Goal: Task Accomplishment & Management: Complete application form

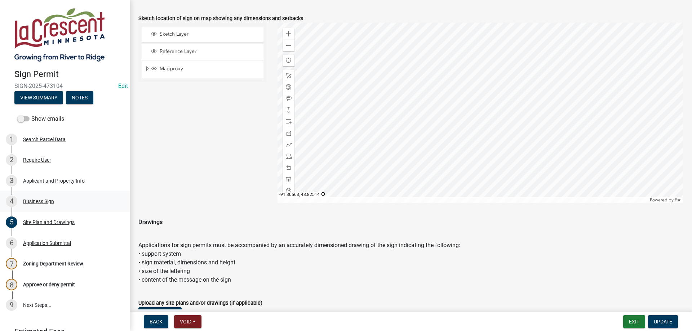
scroll to position [208, 0]
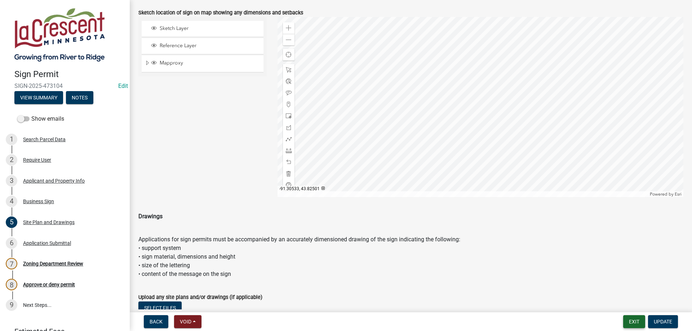
click at [640, 323] on button "Exit" at bounding box center [634, 321] width 22 height 13
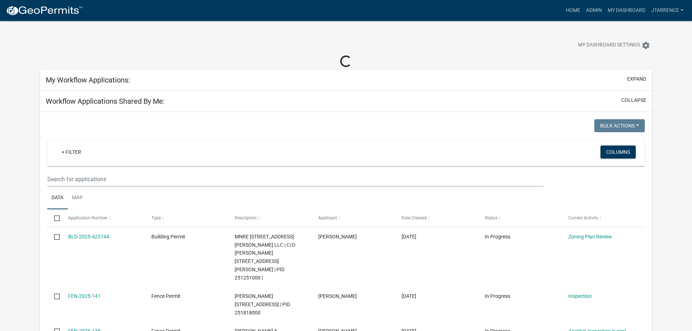
select select "3: 100"
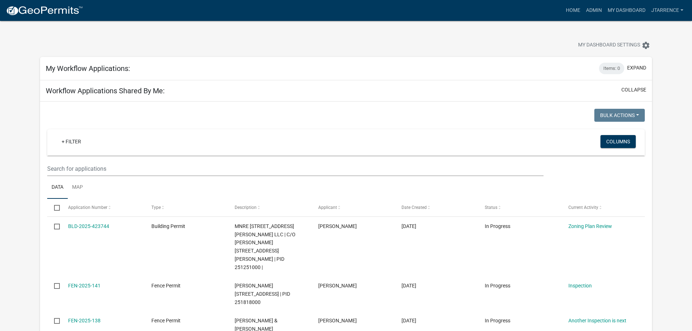
scroll to position [221, 0]
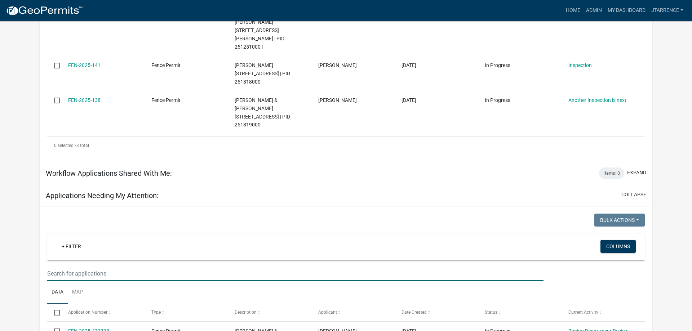
click at [85, 266] on input "text" at bounding box center [295, 273] width 496 height 15
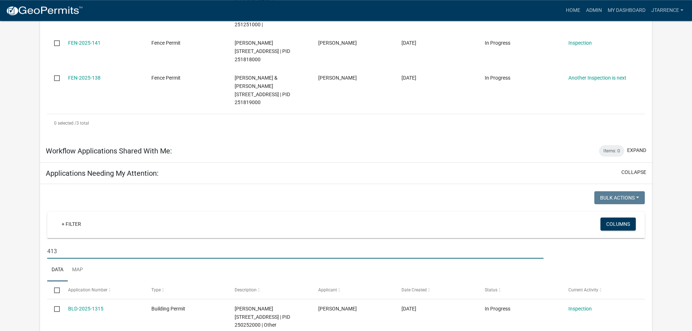
scroll to position [294, 0]
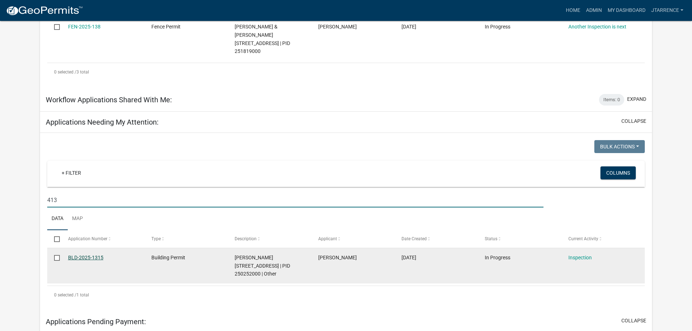
type input "413"
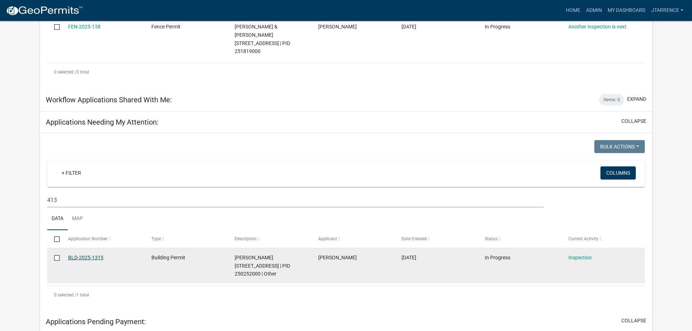
click at [92, 255] on link "BLD-2025-1315" at bounding box center [85, 258] width 35 height 6
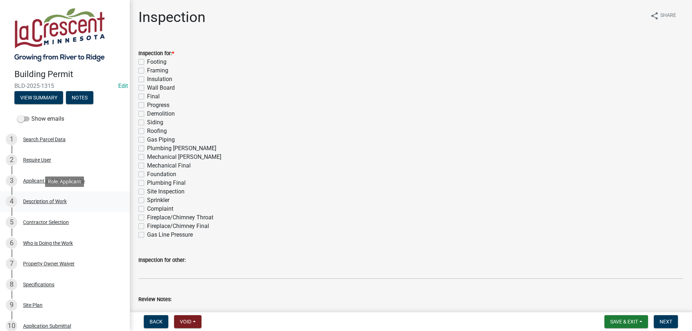
click at [50, 200] on div "Description of Work" at bounding box center [45, 201] width 44 height 5
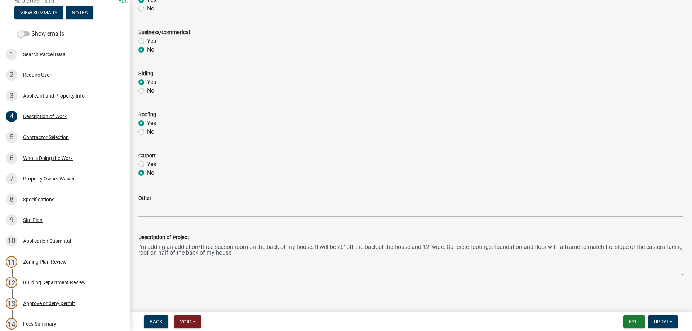
scroll to position [110, 0]
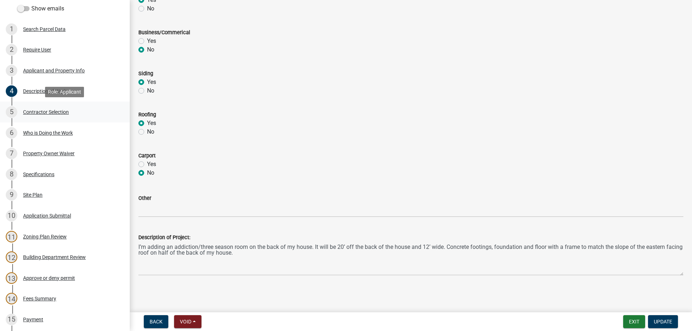
click at [37, 112] on div "Contractor Selection" at bounding box center [46, 112] width 46 height 5
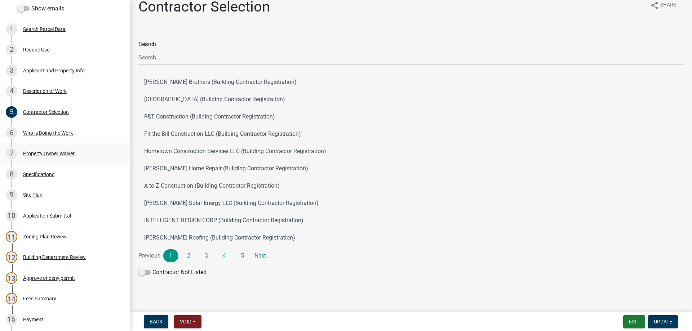
scroll to position [14, 0]
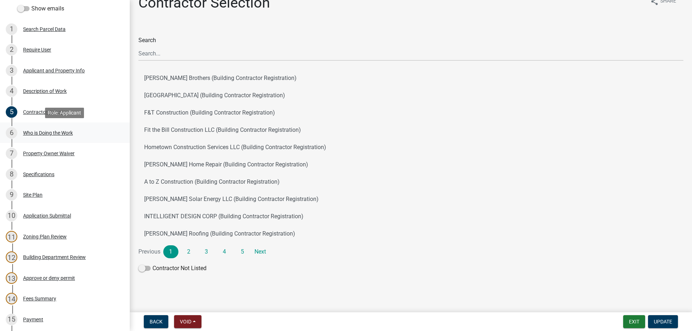
click at [52, 134] on div "Who is Doing the Work" at bounding box center [48, 132] width 50 height 5
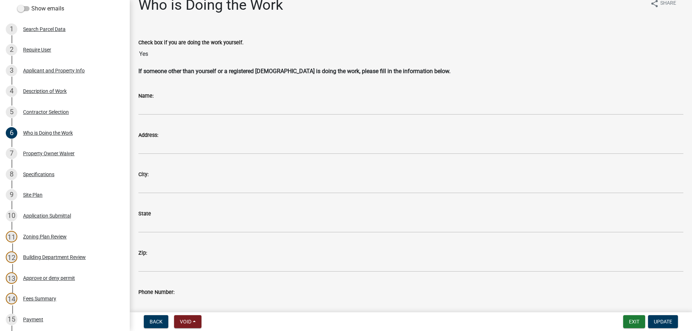
scroll to position [0, 0]
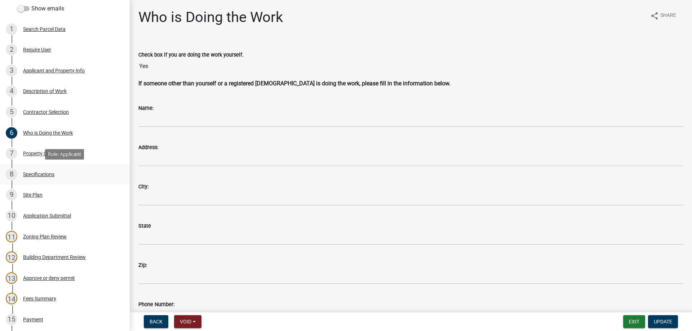
click at [31, 171] on div "8 Specifications" at bounding box center [62, 175] width 112 height 12
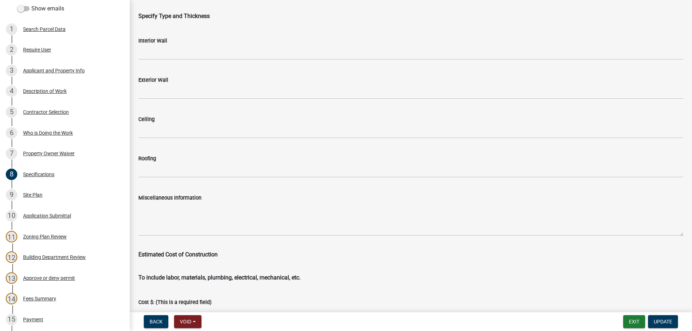
scroll to position [1232, 0]
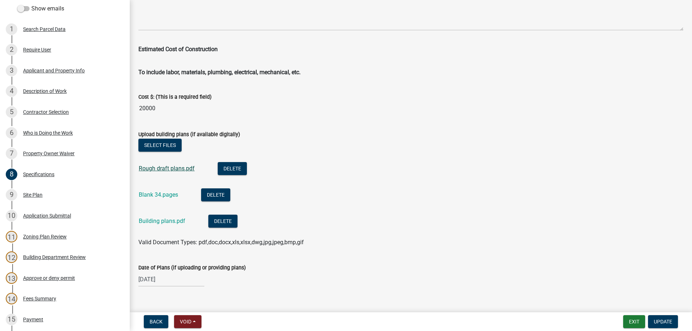
click at [151, 169] on link "Rough draft plans.pdf" at bounding box center [167, 168] width 56 height 7
click at [147, 196] on link "Blank 34.pages" at bounding box center [158, 194] width 39 height 7
click at [542, 115] on input "20000" at bounding box center [410, 108] width 545 height 14
click at [161, 222] on link "Building plans.pdf" at bounding box center [162, 221] width 46 height 7
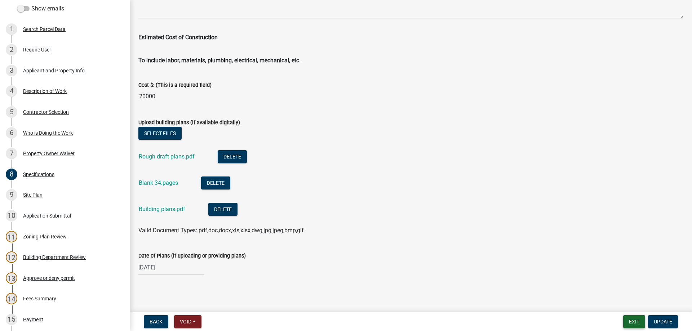
click at [638, 323] on button "Exit" at bounding box center [634, 321] width 22 height 13
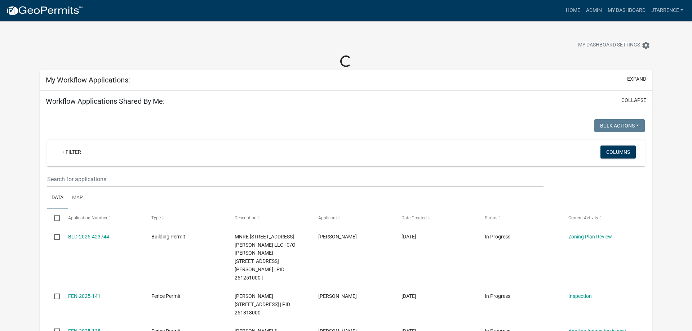
select select "3: 100"
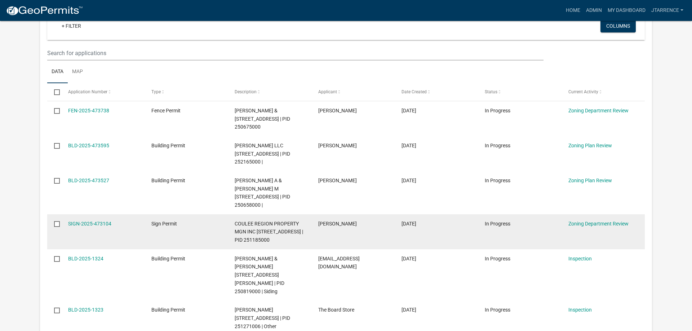
scroll to position [294, 0]
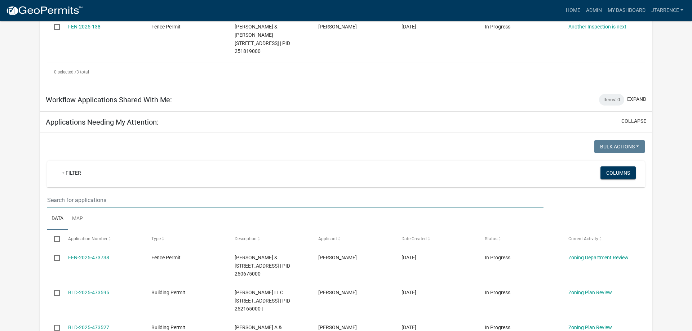
click at [110, 193] on input "text" at bounding box center [295, 200] width 496 height 15
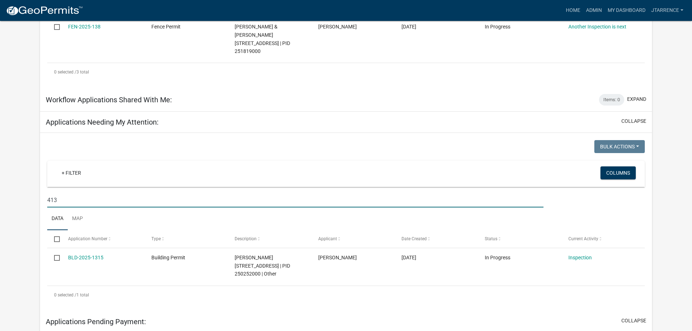
type input "413"
drag, startPoint x: 55, startPoint y: 176, endPoint x: -11, endPoint y: 178, distance: 66.0
click at [47, 193] on input "413" at bounding box center [295, 200] width 496 height 15
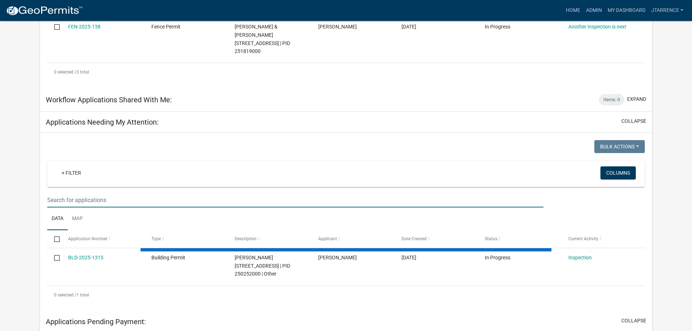
select select "3: 100"
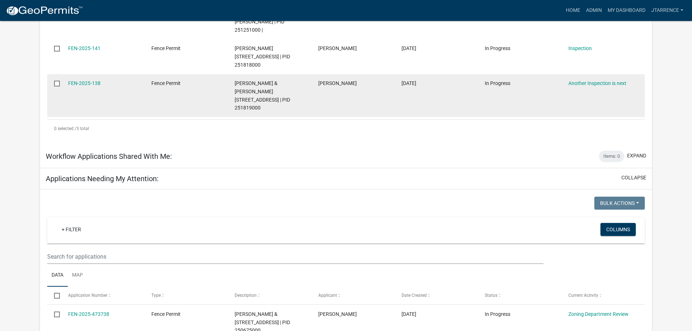
scroll to position [257, 0]
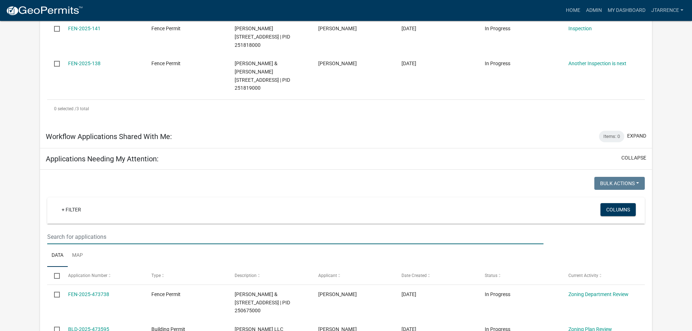
click at [86, 230] on input "text" at bounding box center [295, 237] width 496 height 15
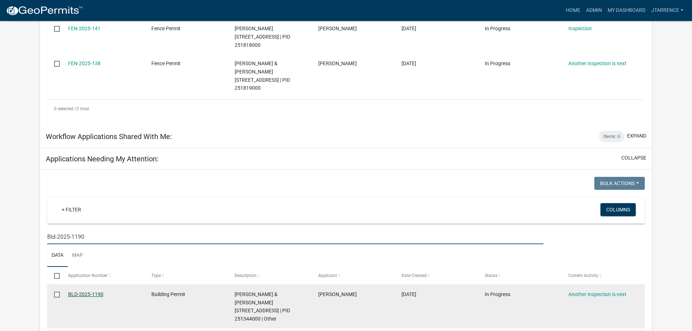
type input "Bld-2025-1190"
click at [96, 292] on link "BLD-2025-1190" at bounding box center [85, 295] width 35 height 6
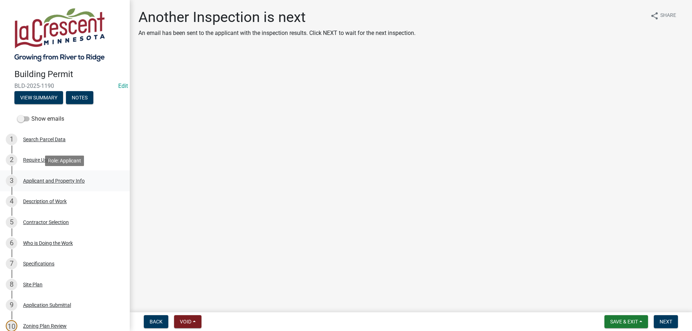
click at [44, 180] on div "Applicant and Property Info" at bounding box center [54, 180] width 62 height 5
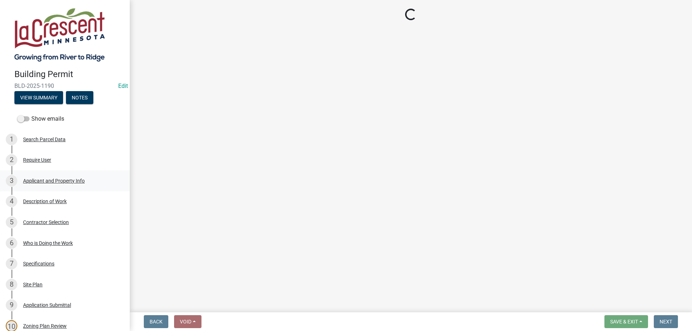
select select "e838c9e2-1e6e-4405-bddc-a3335cd38b08"
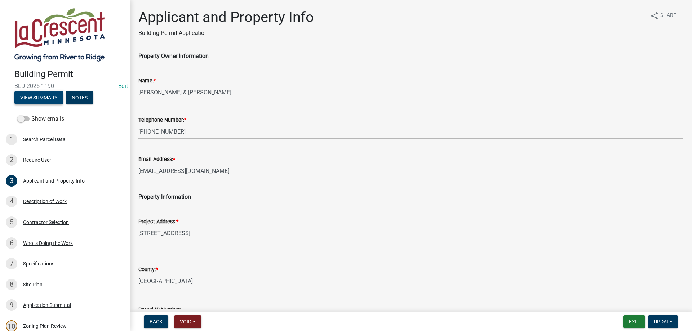
click at [43, 97] on button "View Summary" at bounding box center [38, 97] width 49 height 13
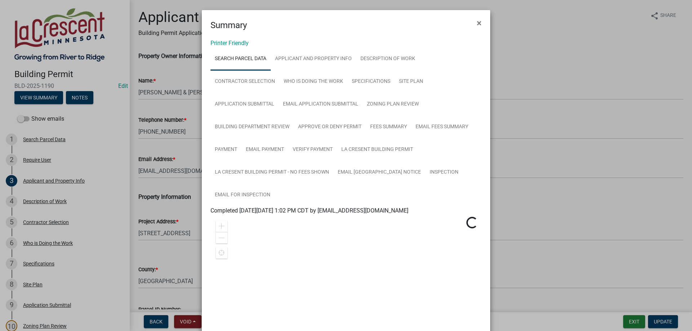
click at [463, 71] on ul "Search Parcel Data Applicant and Property Info Description of Work [DEMOGRAPHIC…" at bounding box center [345, 127] width 271 height 159
click at [477, 21] on span "×" at bounding box center [479, 23] width 5 height 10
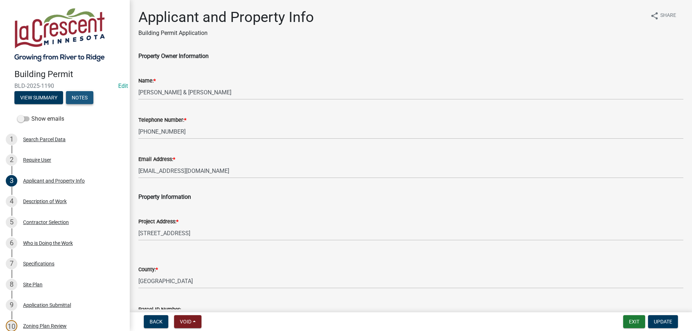
click at [80, 97] on button "Notes" at bounding box center [79, 97] width 27 height 13
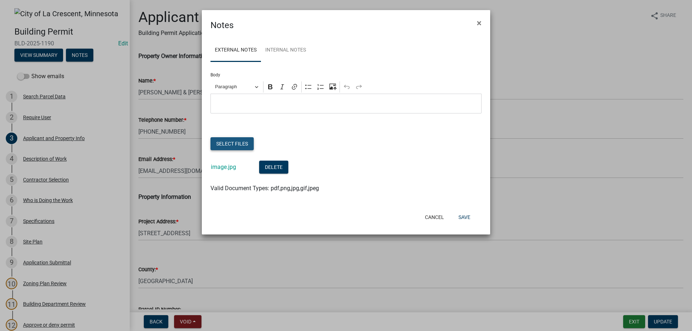
click at [221, 144] on button "Select files" at bounding box center [231, 143] width 43 height 13
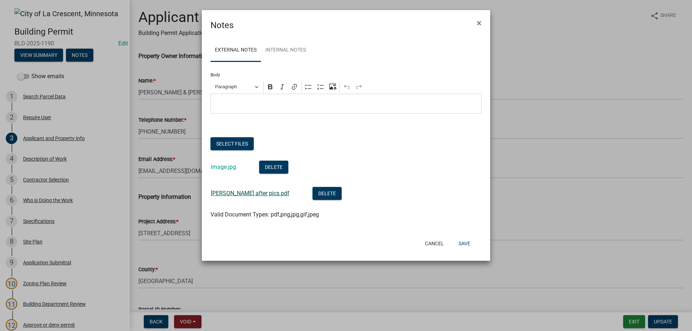
click at [247, 195] on link "[PERSON_NAME] after pics.pdf" at bounding box center [250, 193] width 79 height 7
click at [463, 241] on button "Save" at bounding box center [464, 243] width 23 height 13
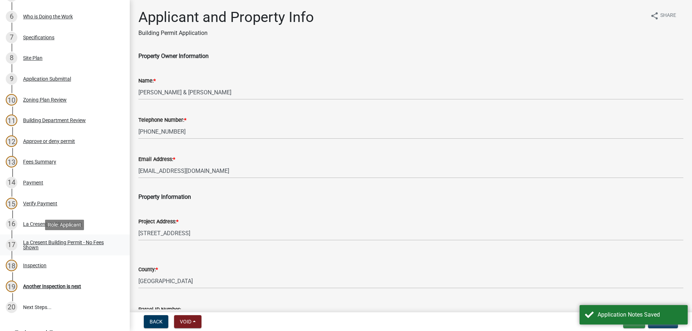
scroll to position [254, 0]
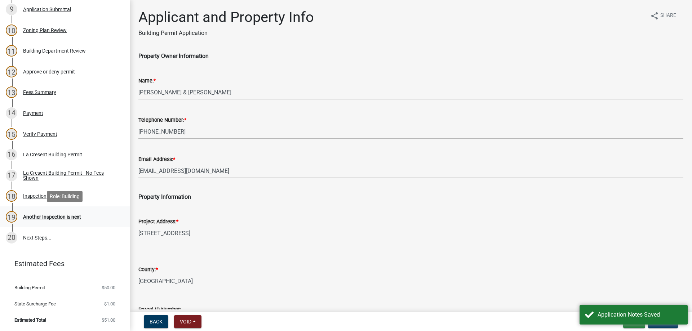
click at [48, 217] on div "Another Inspection is next" at bounding box center [52, 216] width 58 height 5
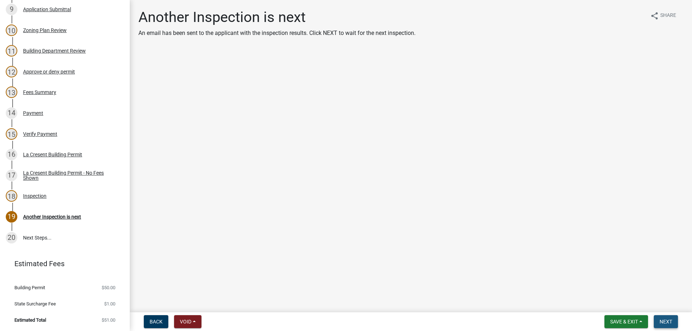
click at [663, 328] on button "Next" at bounding box center [666, 321] width 24 height 13
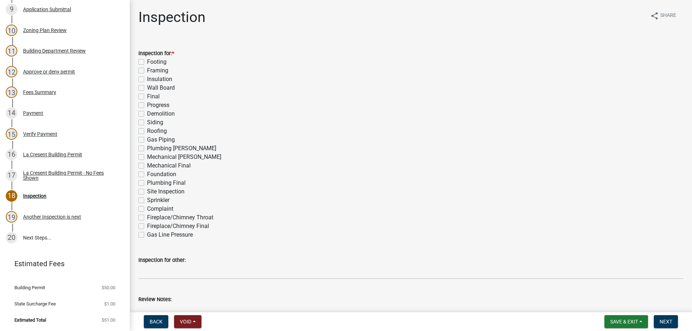
click at [147, 96] on label "Final" at bounding box center [153, 96] width 13 height 9
click at [147, 96] on input "Final" at bounding box center [149, 94] width 5 height 5
checkbox input "true"
checkbox input "false"
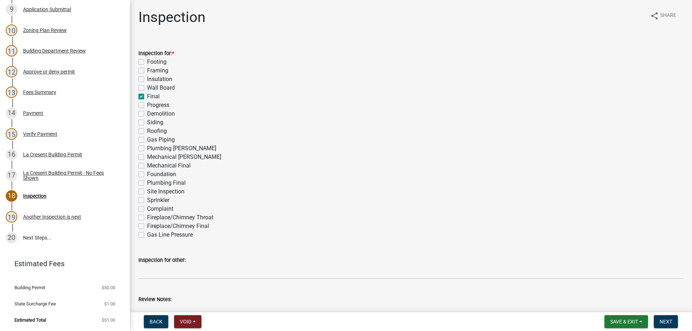
checkbox input "false"
checkbox input "true"
checkbox input "false"
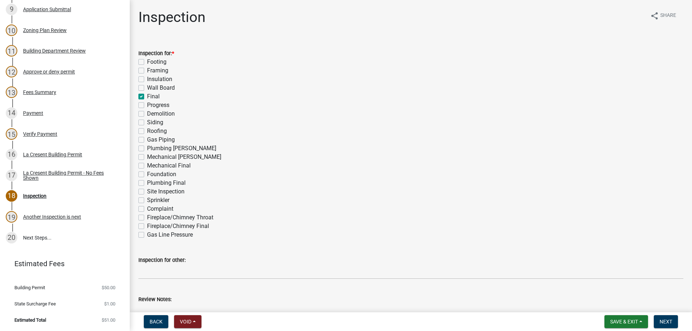
checkbox input "false"
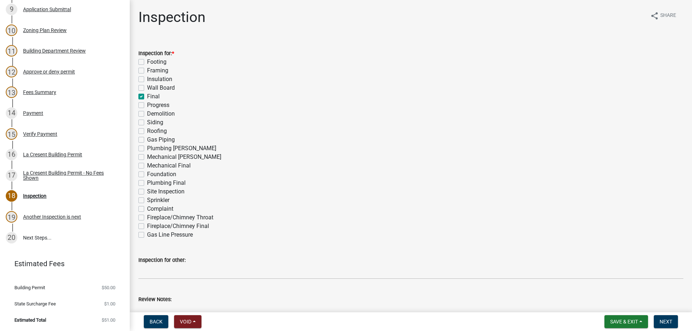
checkbox input "false"
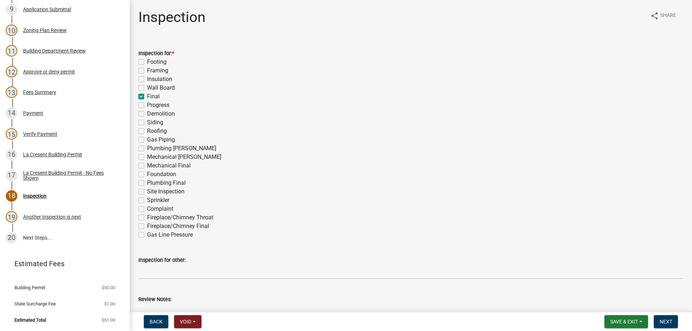
checkbox input "false"
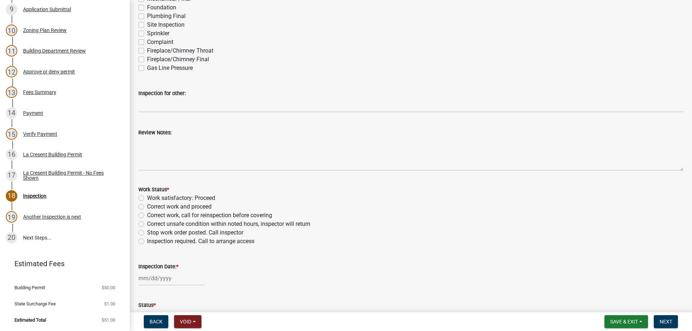
scroll to position [205, 0]
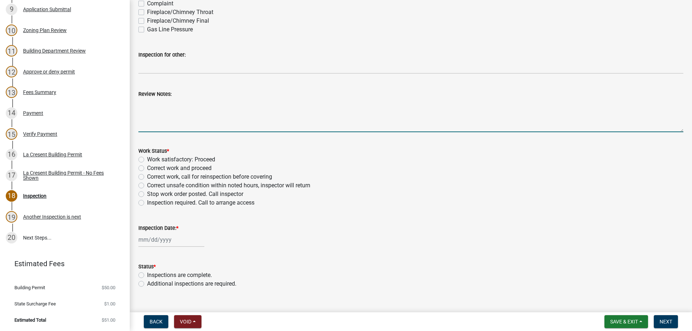
click at [161, 101] on textarea "Review Notes:" at bounding box center [410, 115] width 545 height 34
type textarea "Pictures sent in of finished project"
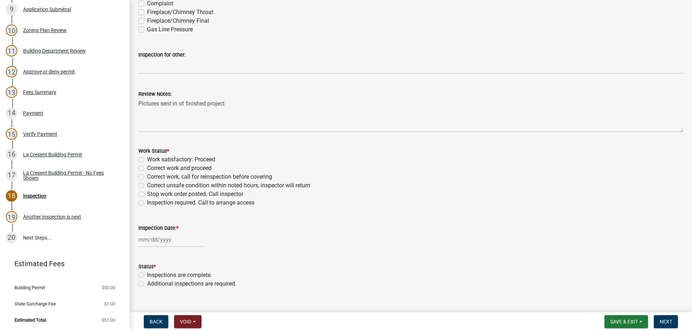
drag, startPoint x: 141, startPoint y: 160, endPoint x: 143, endPoint y: 164, distance: 4.4
click at [147, 160] on label "Work satisfactory: Proceed" at bounding box center [181, 159] width 68 height 9
click at [147, 160] on input "Work satisfactory: Proceed" at bounding box center [149, 157] width 5 height 5
radio input "true"
click at [154, 242] on input "Inspection Date: *" at bounding box center [171, 239] width 66 height 15
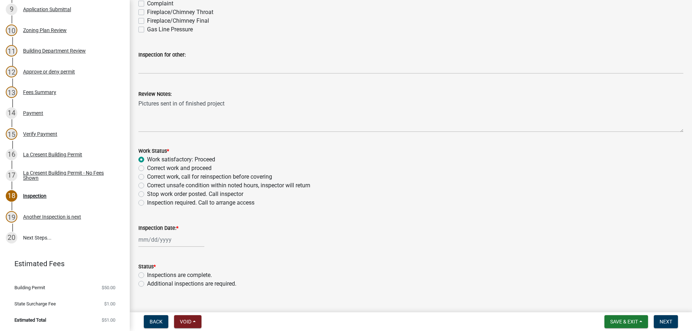
select select "9"
select select "2025"
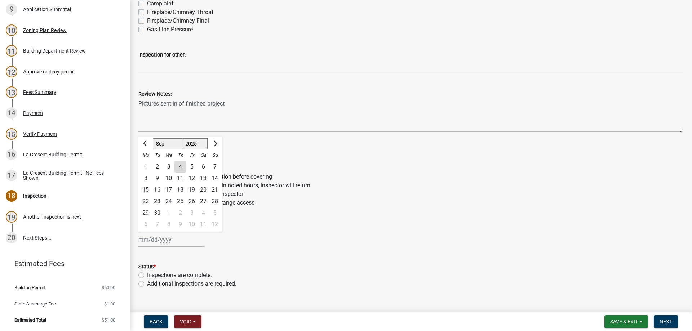
click at [179, 170] on div "4" at bounding box center [180, 167] width 12 height 12
type input "[DATE]"
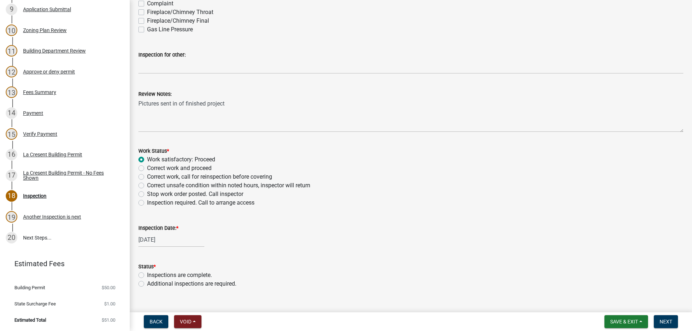
click at [147, 274] on label "Inspections are complete." at bounding box center [179, 275] width 65 height 9
click at [147, 274] on input "Inspections are complete." at bounding box center [149, 273] width 5 height 5
radio input "true"
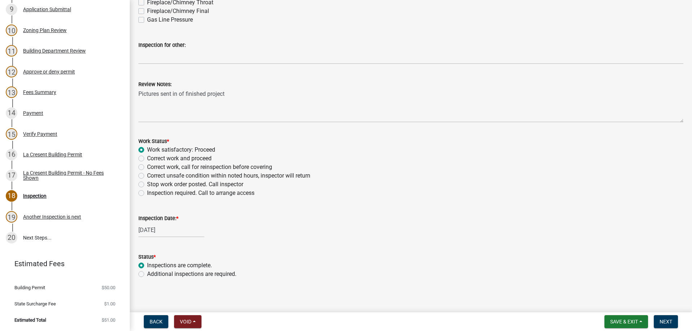
scroll to position [219, 0]
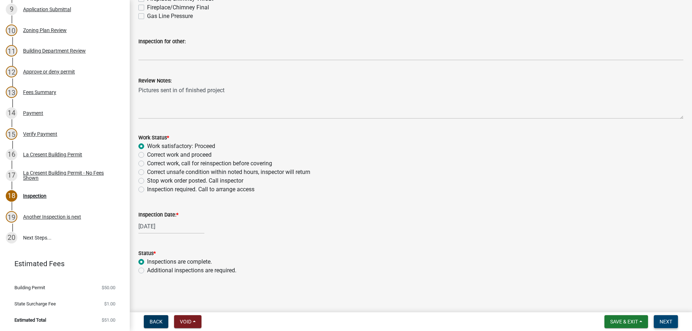
click at [666, 317] on button "Next" at bounding box center [666, 321] width 24 height 13
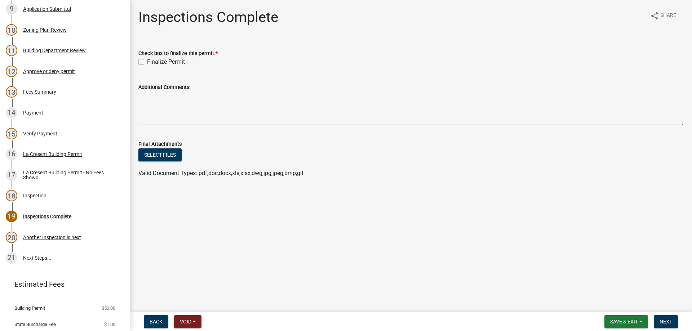
scroll to position [274, 0]
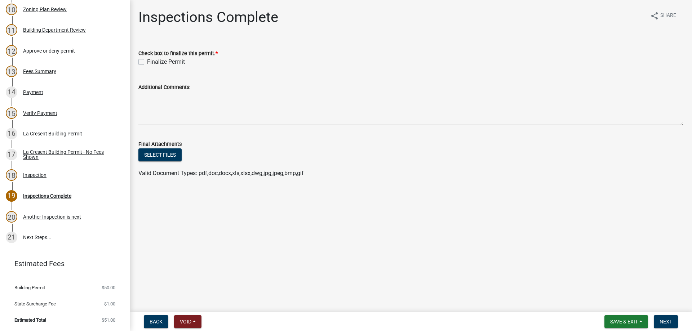
click at [147, 63] on label "Finalize Permit" at bounding box center [166, 62] width 38 height 9
click at [147, 62] on input "Finalize Permit" at bounding box center [149, 60] width 5 height 5
checkbox input "true"
click at [673, 322] on button "Next" at bounding box center [666, 321] width 24 height 13
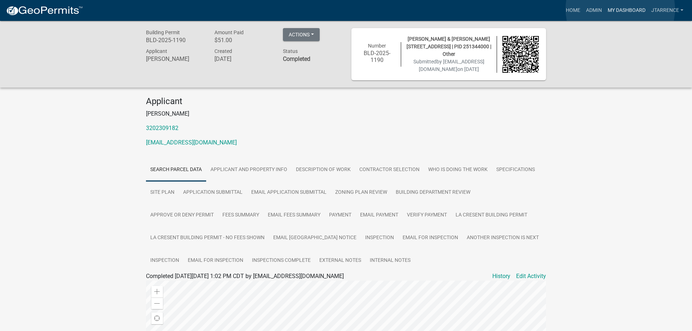
click at [620, 9] on link "My Dashboard" at bounding box center [627, 11] width 44 height 14
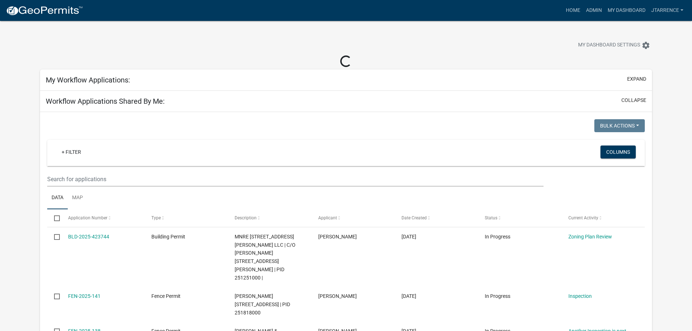
select select "3: 100"
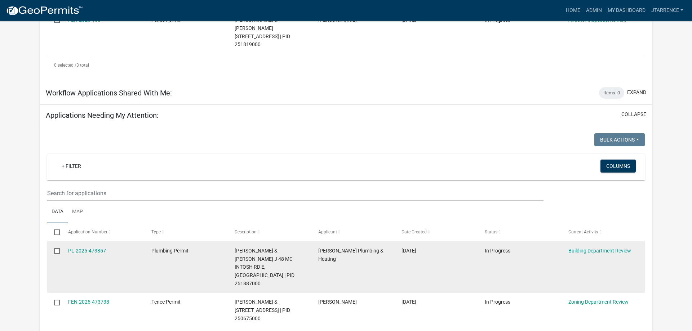
scroll to position [368, 0]
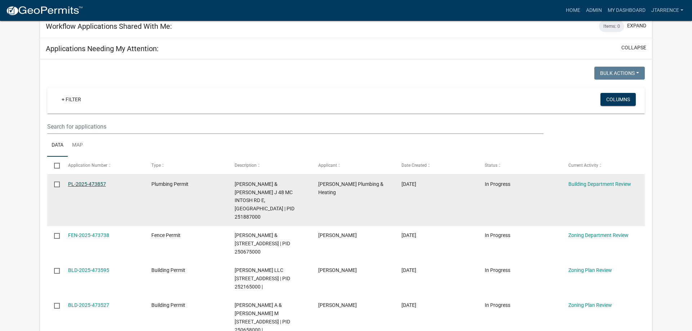
click at [92, 181] on link "PL-2025-473857" at bounding box center [87, 184] width 38 height 6
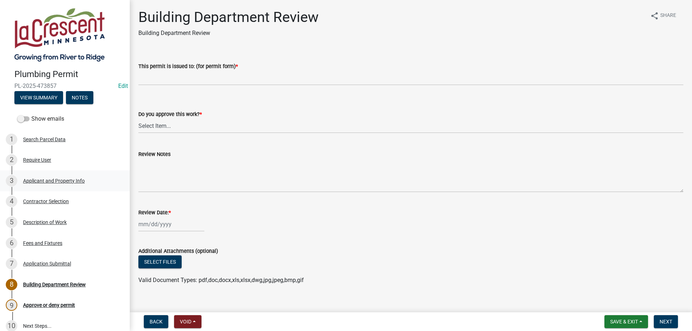
click at [48, 181] on div "Applicant and Property Info" at bounding box center [54, 180] width 62 height 5
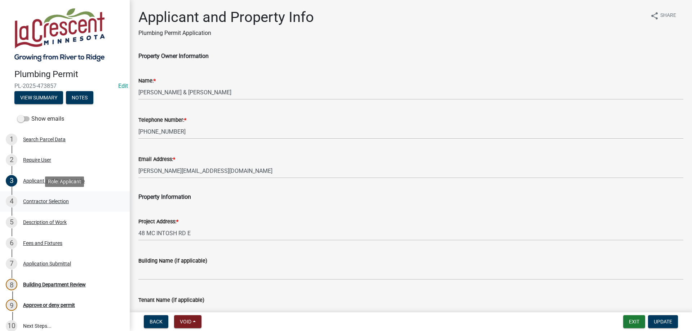
click at [39, 203] on div "Contractor Selection" at bounding box center [46, 201] width 46 height 5
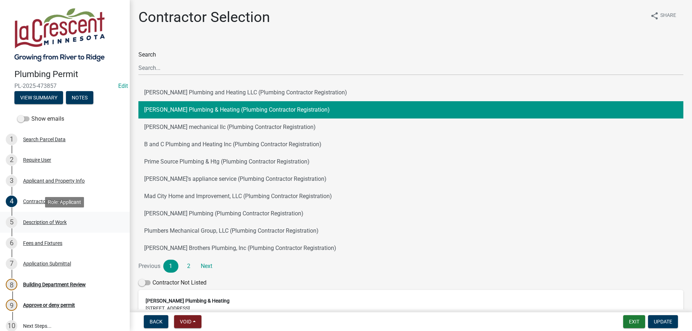
click at [42, 223] on div "Description of Work" at bounding box center [45, 222] width 44 height 5
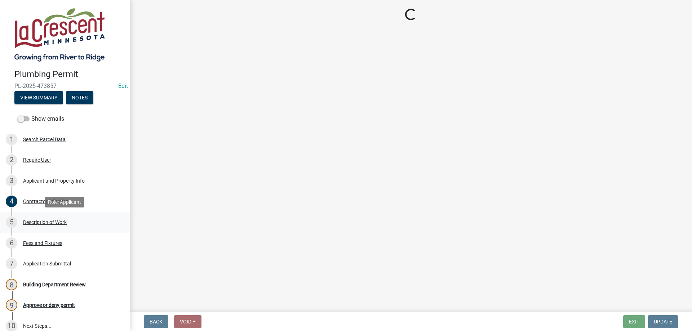
select select "59bf33d4-9d5c-4e7c-8b9a-7c1b13f00426"
select select "28f4028a-693d-415b-8130-38cfe69d94b3"
select select "4af7cc83-1d25-4c0b-a329-4ae30bd591bb"
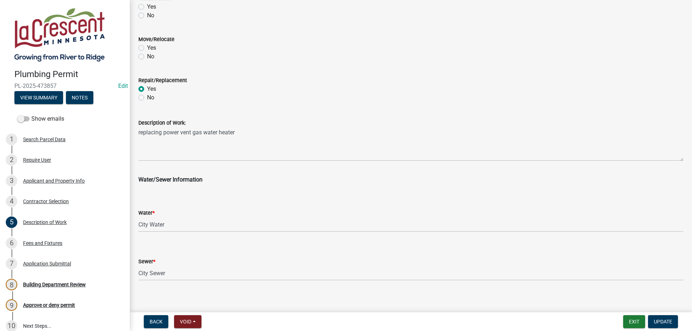
scroll to position [288, 0]
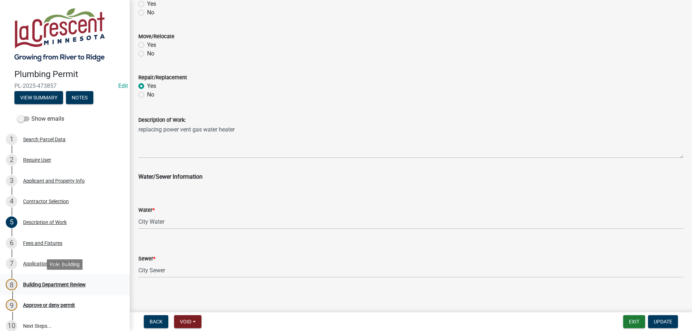
click at [44, 285] on div "Building Department Review" at bounding box center [54, 284] width 63 height 5
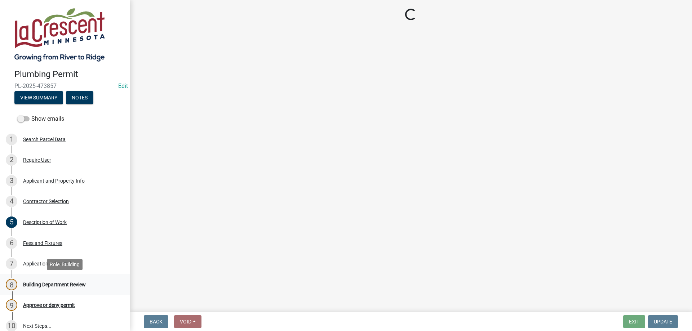
scroll to position [0, 0]
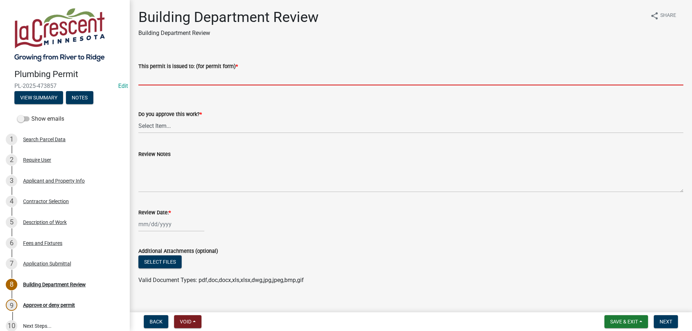
click at [213, 74] on input "This permit is issued to: (for permit form) *" at bounding box center [410, 78] width 545 height 15
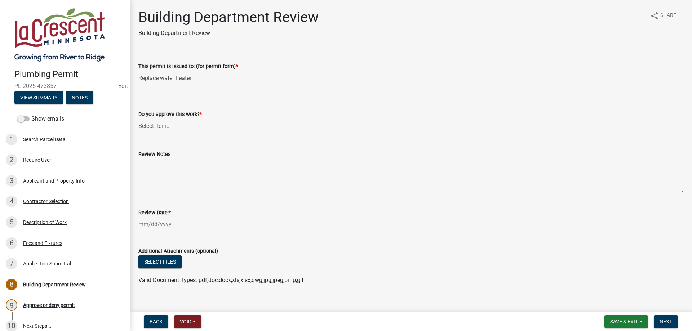
type input "Replace water heater"
click at [138, 119] on select "Select Item... Yes No" at bounding box center [410, 126] width 545 height 15
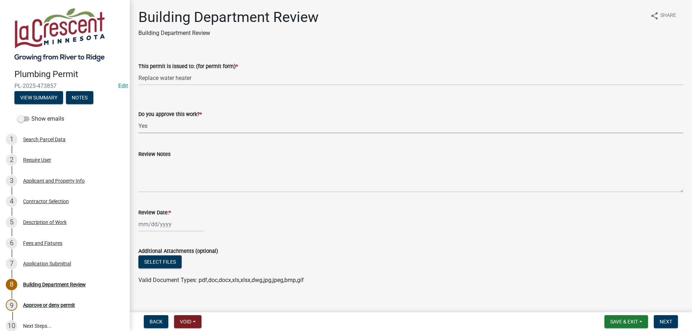
click option "Yes" at bounding box center [0, 0] width 0 height 0
select select "9c2ff93d-aa12-4325-a399-8f157d8c1742"
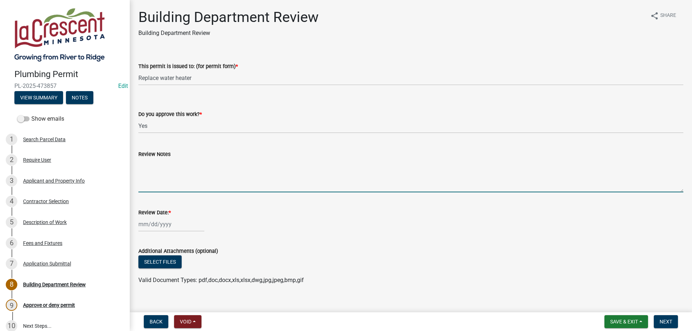
click at [168, 162] on textarea "Review Notes" at bounding box center [410, 176] width 545 height 34
type textarea "Call for inspection"
click at [165, 228] on input "Review Date: *" at bounding box center [171, 224] width 66 height 15
select select "9"
select select "2025"
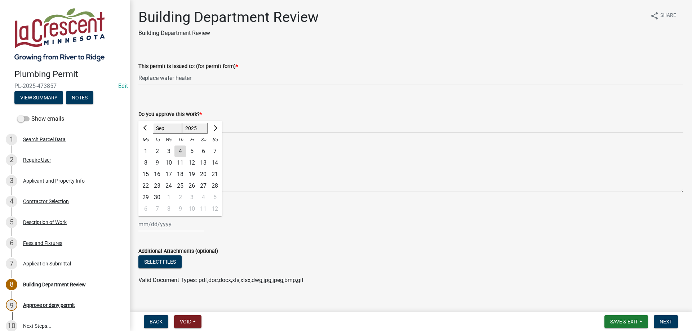
click at [181, 152] on div "4" at bounding box center [180, 152] width 12 height 12
type input "[DATE]"
click at [450, 236] on wm-data-entity-input "Review Date: * [DATE]" at bounding box center [410, 218] width 545 height 40
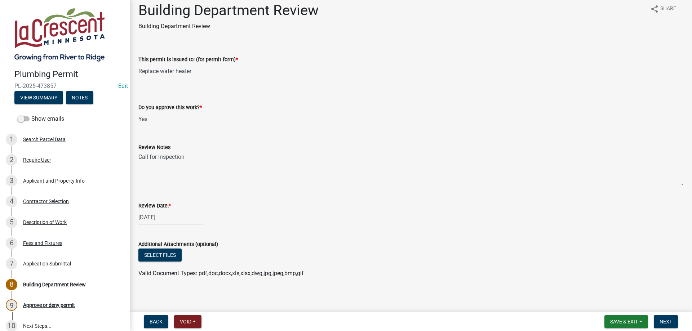
scroll to position [10, 0]
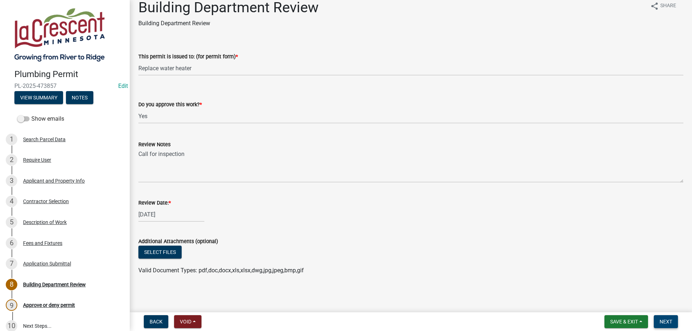
click at [670, 324] on span "Next" at bounding box center [665, 322] width 13 height 6
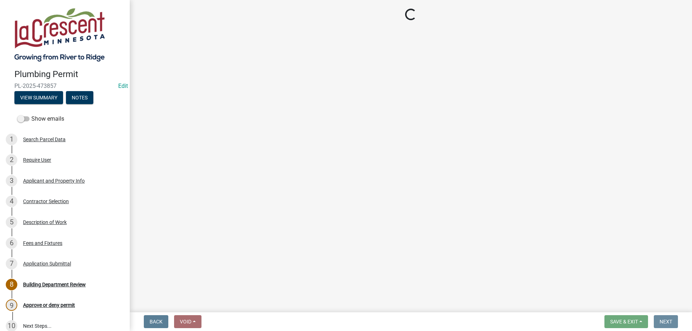
scroll to position [0, 0]
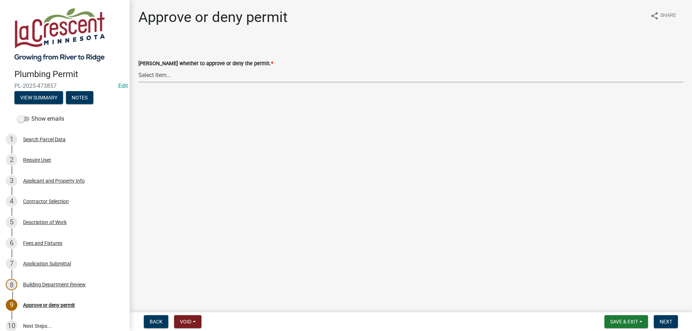
click at [138, 68] on select "Select Item... Approve Deny" at bounding box center [410, 75] width 545 height 15
click option "Approve" at bounding box center [0, 0] width 0 height 0
select select "2e674bca-1355-4364-b030-a37ceb2ac895"
click at [664, 322] on span "Next" at bounding box center [665, 322] width 13 height 6
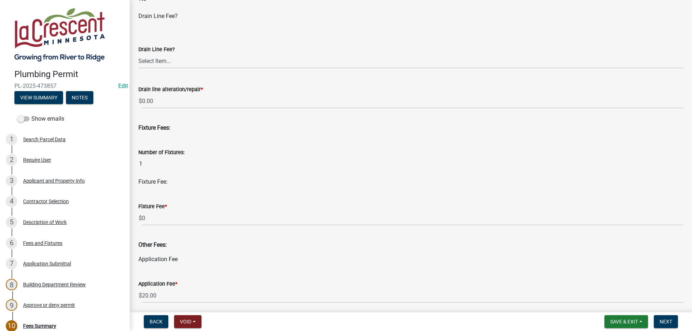
scroll to position [246, 0]
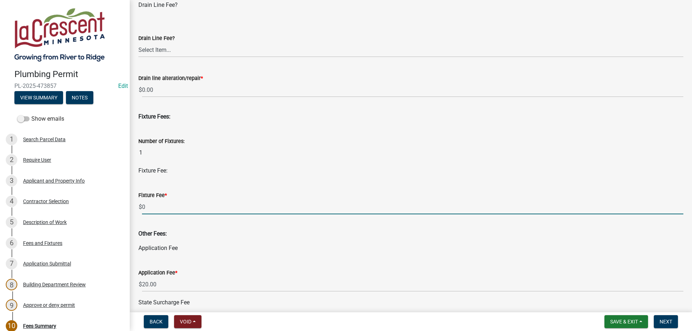
click at [181, 209] on input "0" at bounding box center [412, 207] width 541 height 15
type input "5"
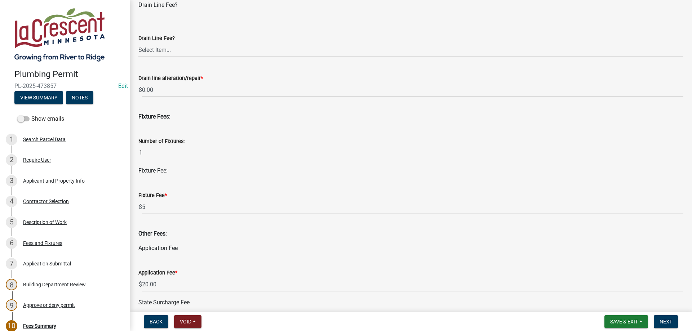
click at [337, 141] on div "Number of Fixtures:" at bounding box center [410, 141] width 545 height 9
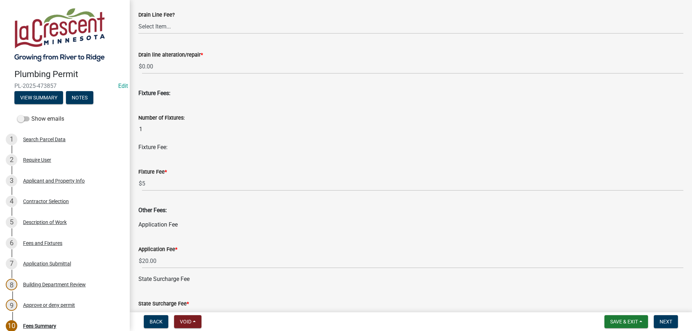
scroll to position [288, 0]
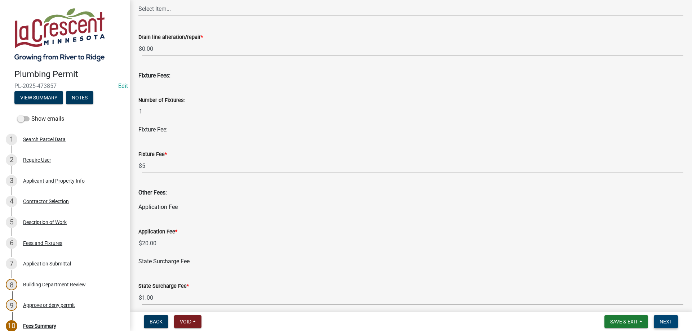
click at [671, 322] on span "Next" at bounding box center [665, 322] width 13 height 6
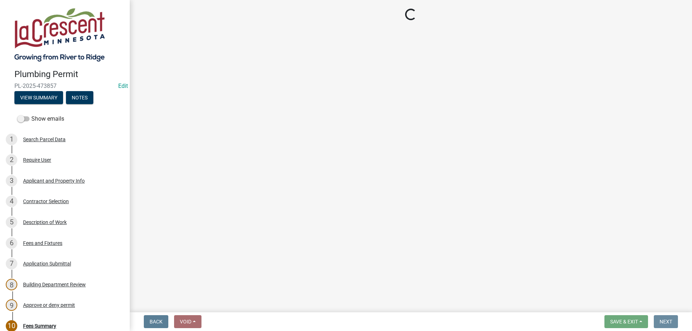
scroll to position [0, 0]
select select "3: 3"
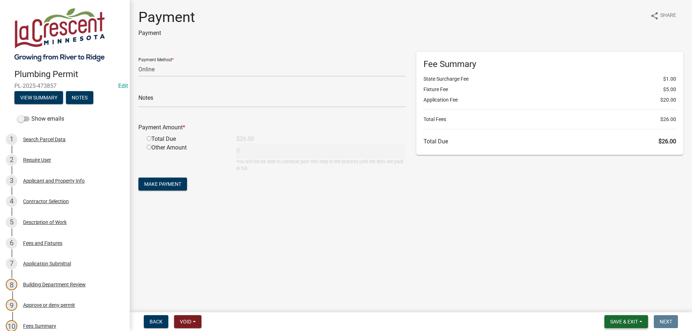
click at [621, 319] on span "Save & Exit" at bounding box center [624, 322] width 28 height 6
click at [621, 304] on button "Save & Exit" at bounding box center [619, 302] width 58 height 17
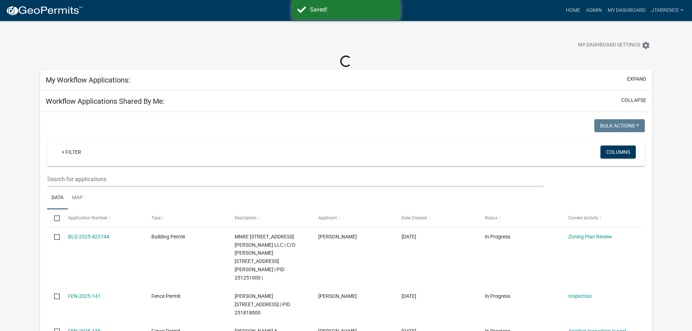
select select "3: 100"
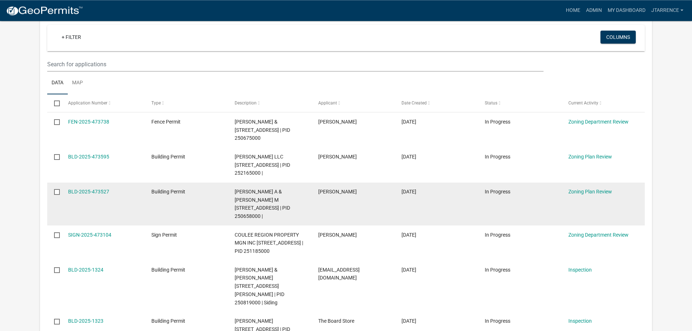
scroll to position [441, 0]
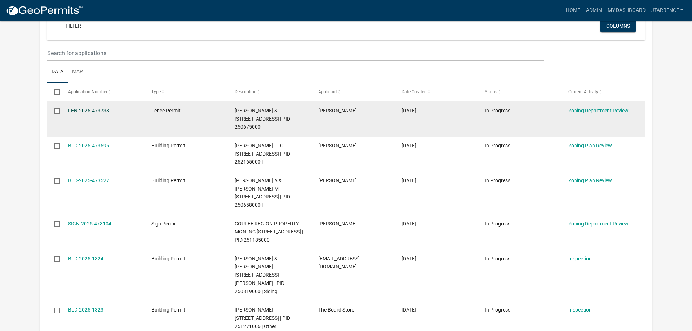
click at [93, 108] on link "FEN-2025-473738" at bounding box center [88, 111] width 41 height 6
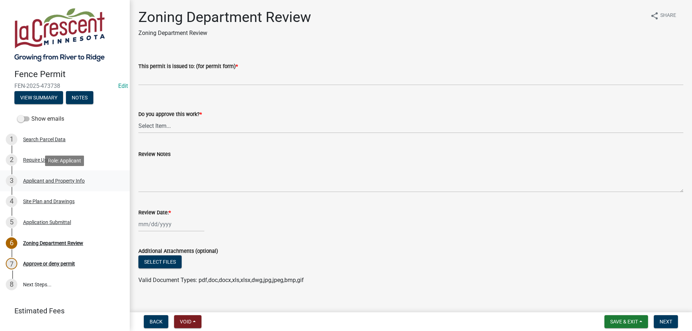
click at [51, 182] on div "Applicant and Property Info" at bounding box center [54, 180] width 62 height 5
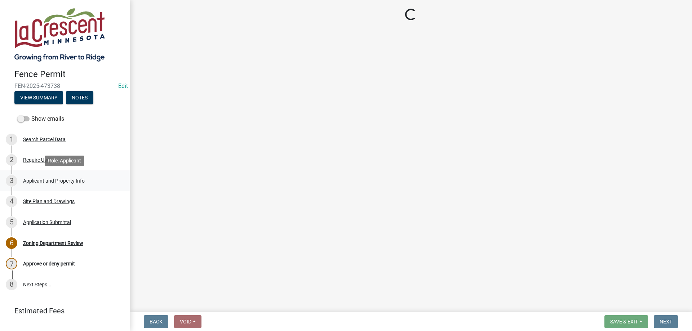
select select "9f554c49-418e-49c6-9171-470f5a649f50"
select select "d3396484-0c84-48a4-b873-3dbb1279f958"
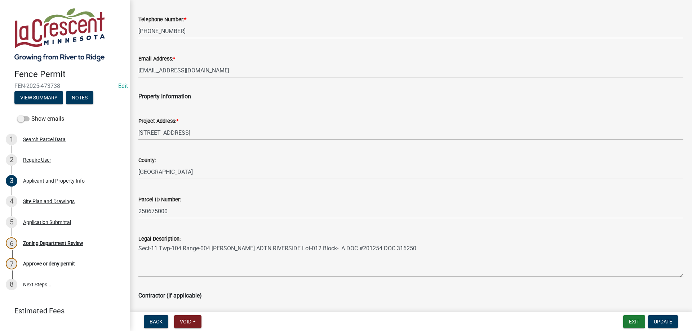
scroll to position [288, 0]
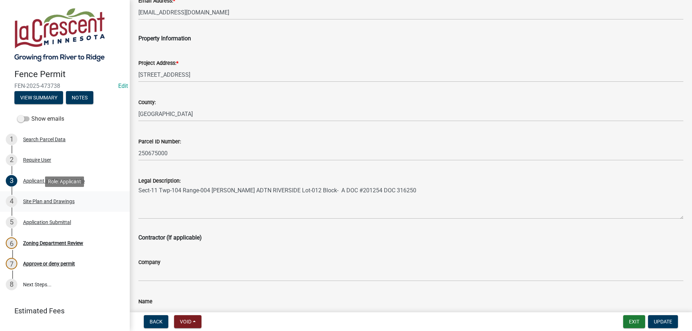
click at [36, 205] on div "4 Site Plan and Drawings" at bounding box center [62, 202] width 112 height 12
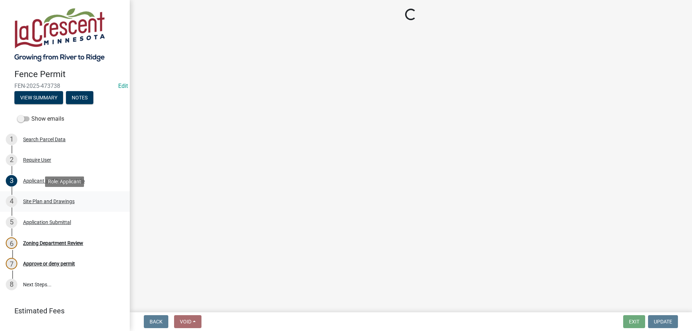
scroll to position [0, 0]
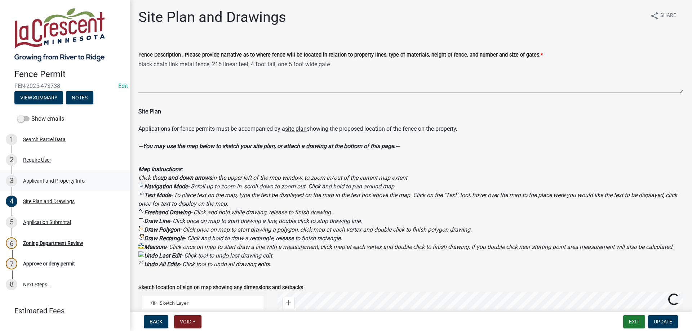
click at [49, 183] on div "Applicant and Property Info" at bounding box center [54, 180] width 62 height 5
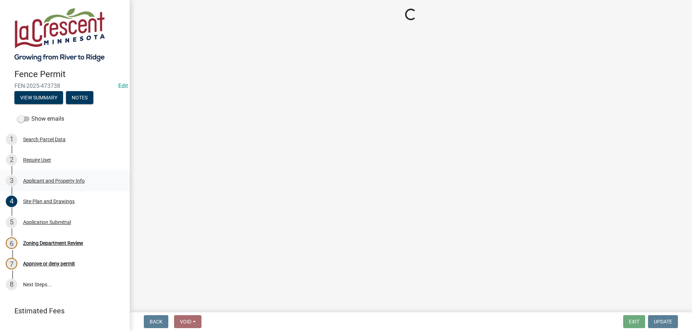
select select "9f554c49-418e-49c6-9171-470f5a649f50"
select select "d3396484-0c84-48a4-b873-3dbb1279f958"
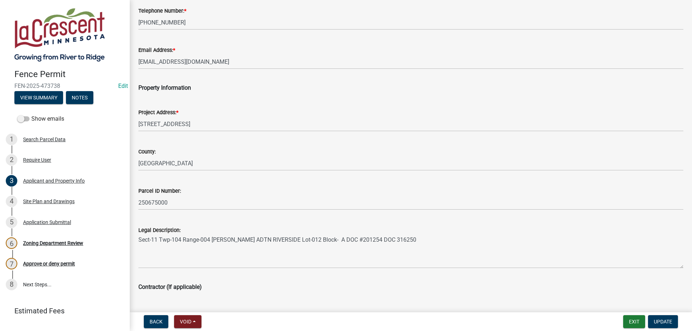
scroll to position [74, 0]
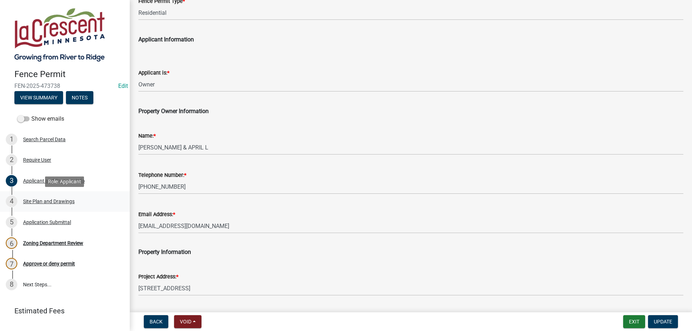
click at [53, 203] on div "Site Plan and Drawings" at bounding box center [49, 201] width 52 height 5
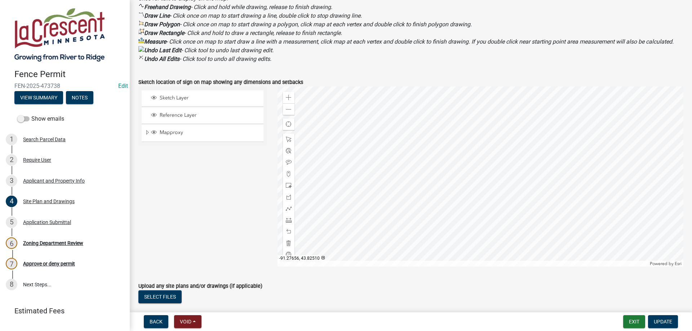
scroll to position [303, 0]
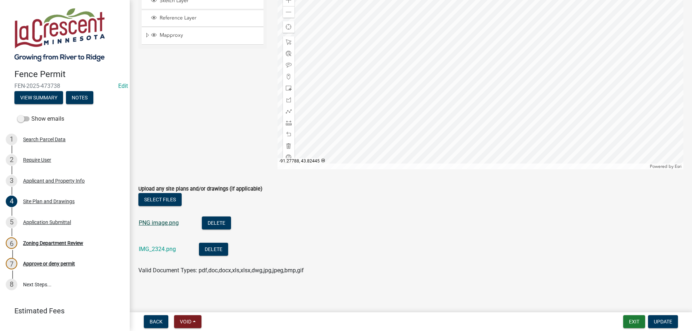
click at [157, 222] on link "PNG image.png" at bounding box center [159, 222] width 40 height 7
click at [159, 248] on link "IMG_2324.png" at bounding box center [157, 249] width 37 height 7
click at [148, 227] on div "PNG image.png" at bounding box center [165, 224] width 52 height 15
click at [148, 224] on link "PNG image.png" at bounding box center [159, 222] width 40 height 7
click at [155, 225] on link "PNG image.png" at bounding box center [159, 222] width 40 height 7
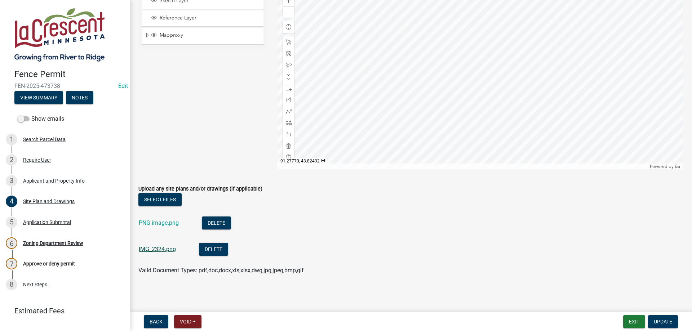
click at [152, 252] on link "IMG_2324.png" at bounding box center [157, 249] width 37 height 7
click at [631, 318] on button "Exit" at bounding box center [634, 321] width 22 height 13
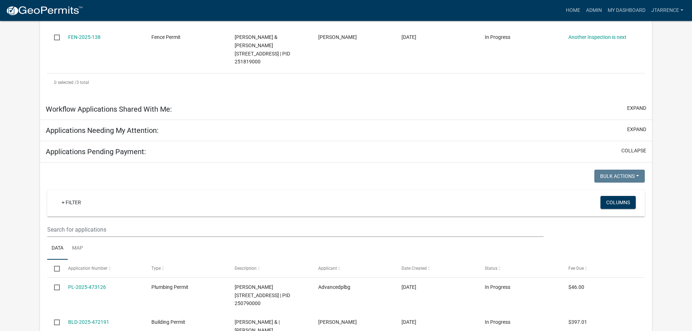
scroll to position [364, 0]
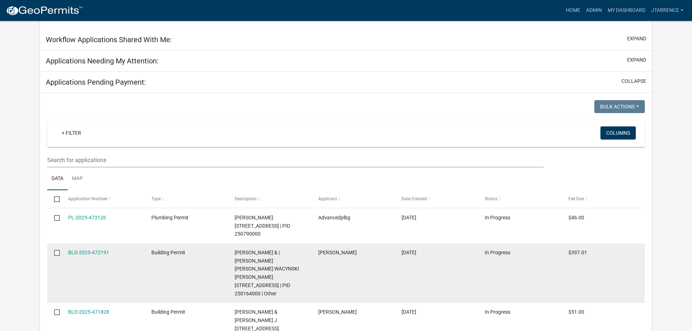
select select "3: 100"
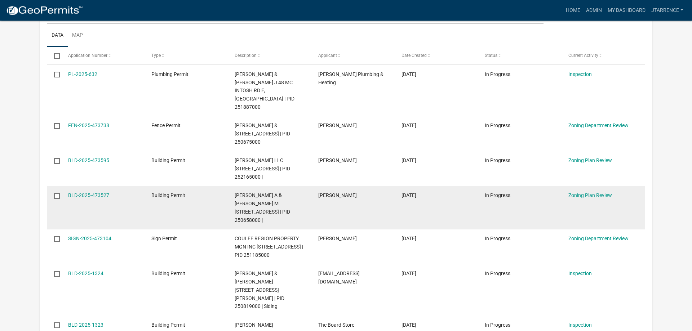
scroll to position [478, 0]
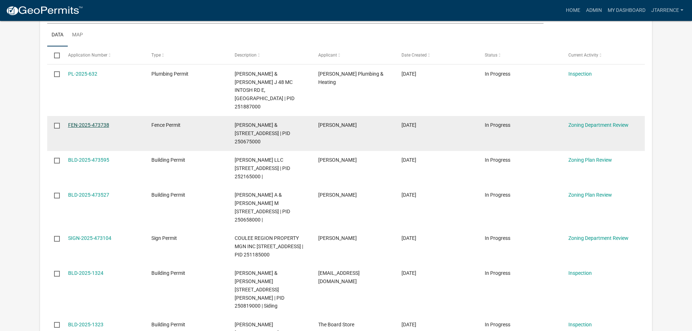
click at [97, 122] on link "FEN-2025-473738" at bounding box center [88, 125] width 41 height 6
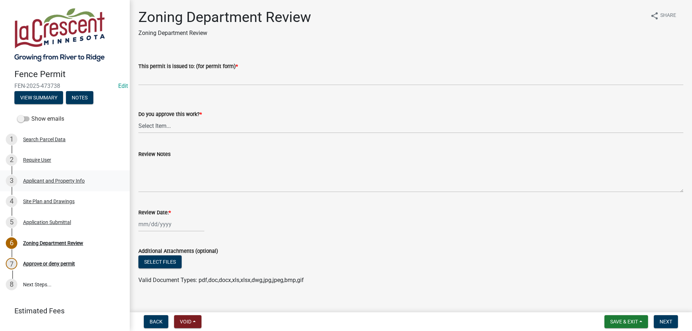
click at [40, 178] on div "Applicant and Property Info" at bounding box center [54, 180] width 62 height 5
select select "9f554c49-418e-49c6-9171-470f5a649f50"
select select "d3396484-0c84-48a4-b873-3dbb1279f958"
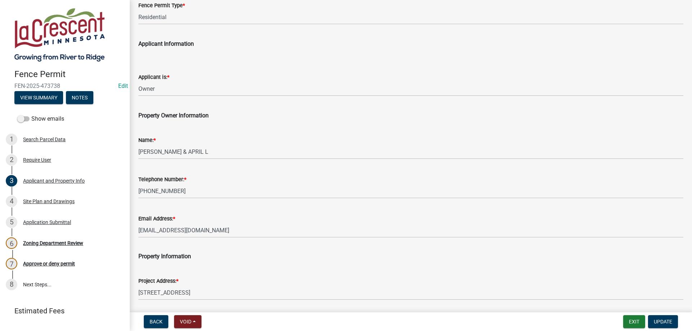
scroll to position [82, 0]
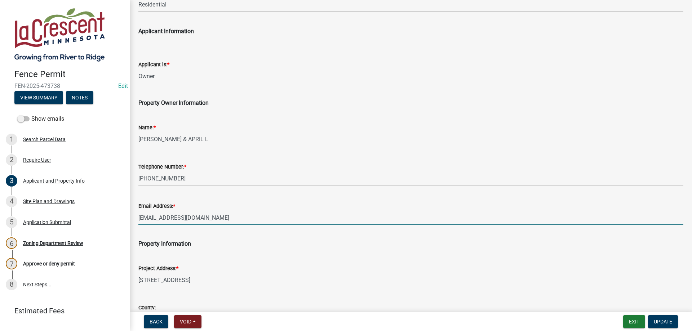
drag, startPoint x: 197, startPoint y: 217, endPoint x: 143, endPoint y: 217, distance: 54.1
click at [143, 217] on input "[EMAIL_ADDRESS][DOMAIN_NAME]" at bounding box center [410, 217] width 545 height 15
drag, startPoint x: 139, startPoint y: 217, endPoint x: 197, endPoint y: 219, distance: 58.8
click at [197, 219] on input "[EMAIL_ADDRESS][DOMAIN_NAME]" at bounding box center [410, 217] width 545 height 15
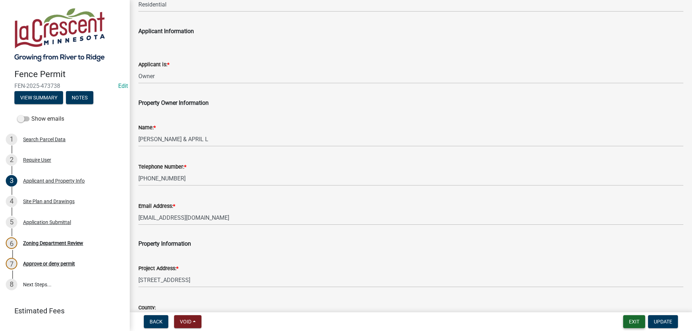
click at [635, 322] on button "Exit" at bounding box center [634, 321] width 22 height 13
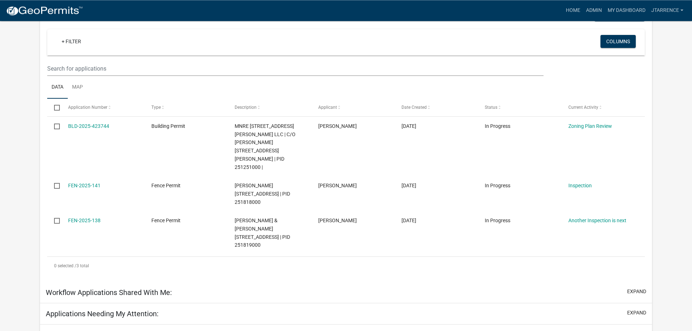
select select "3: 100"
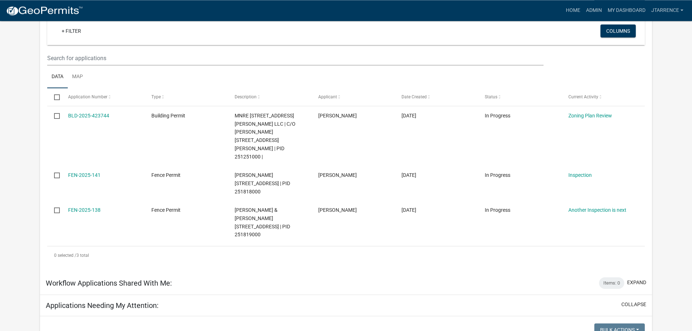
scroll to position [404, 0]
